Goal: Check status: Check status

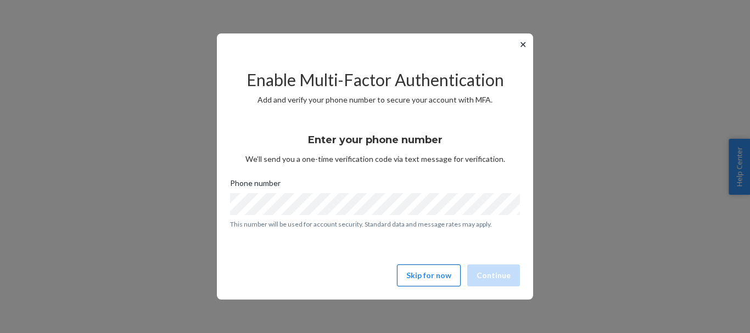
click at [432, 273] on button "Skip for now" at bounding box center [429, 276] width 64 height 22
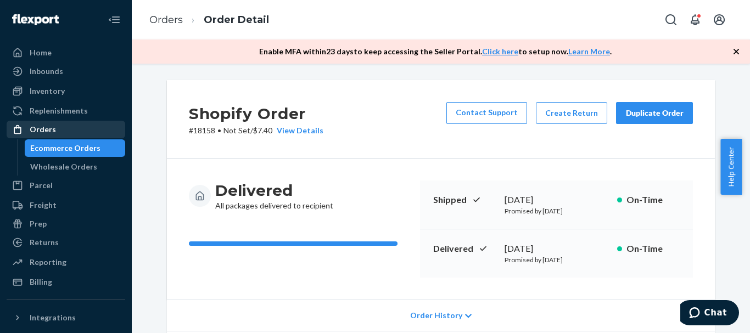
click at [72, 132] on div "Orders" at bounding box center [66, 129] width 116 height 15
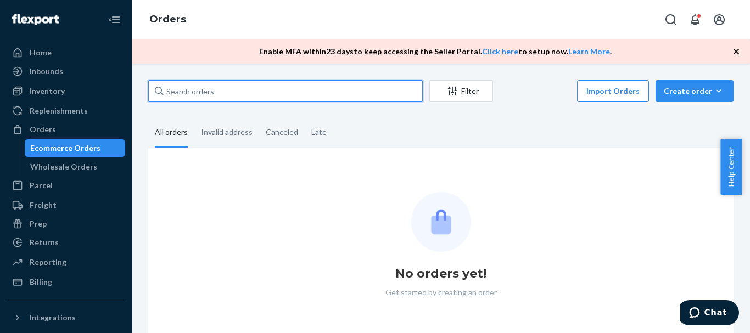
click at [244, 94] on input "text" at bounding box center [285, 91] width 275 height 22
paste input "133816014"
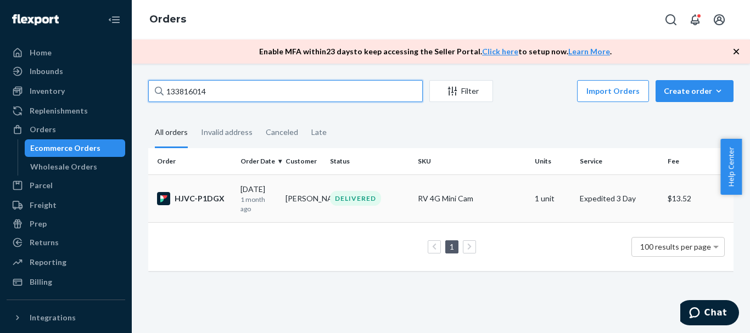
type input "133816014"
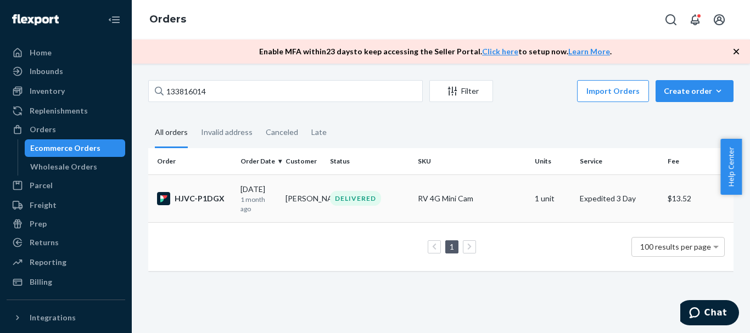
click at [262, 189] on div "[DATE] [DATE]" at bounding box center [258, 199] width 36 height 30
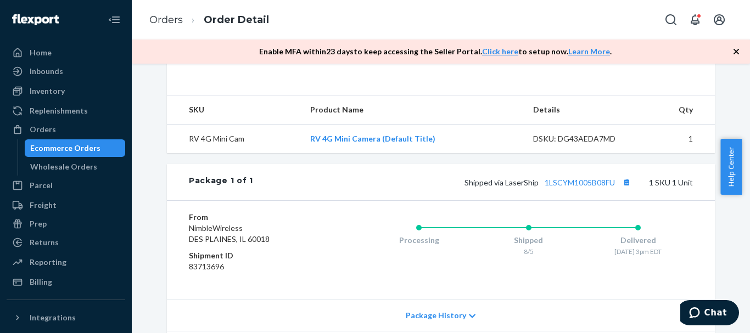
scroll to position [419, 0]
